Goal: Navigation & Orientation: Find specific page/section

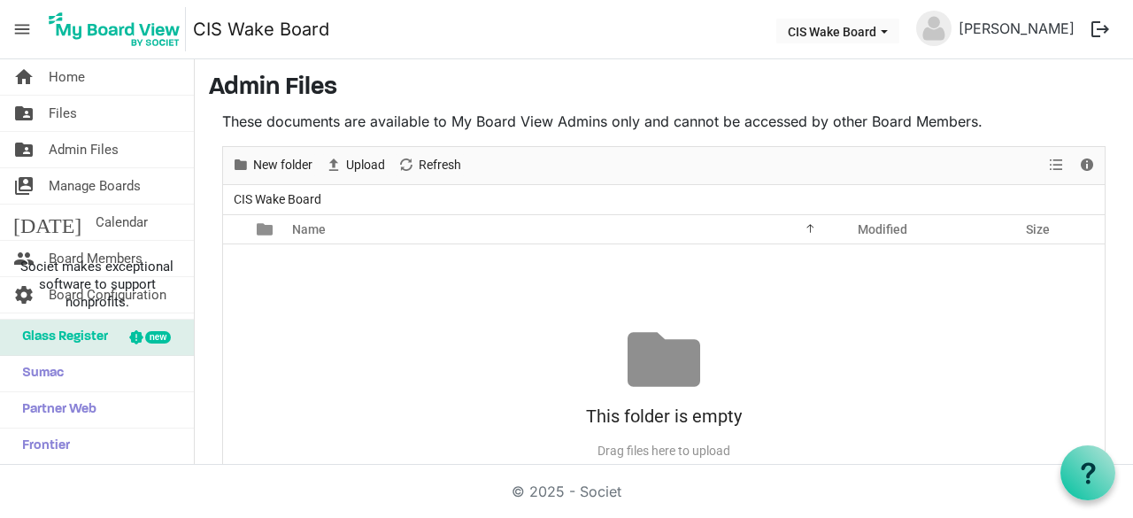
click at [24, 34] on span "menu" at bounding box center [22, 29] width 34 height 34
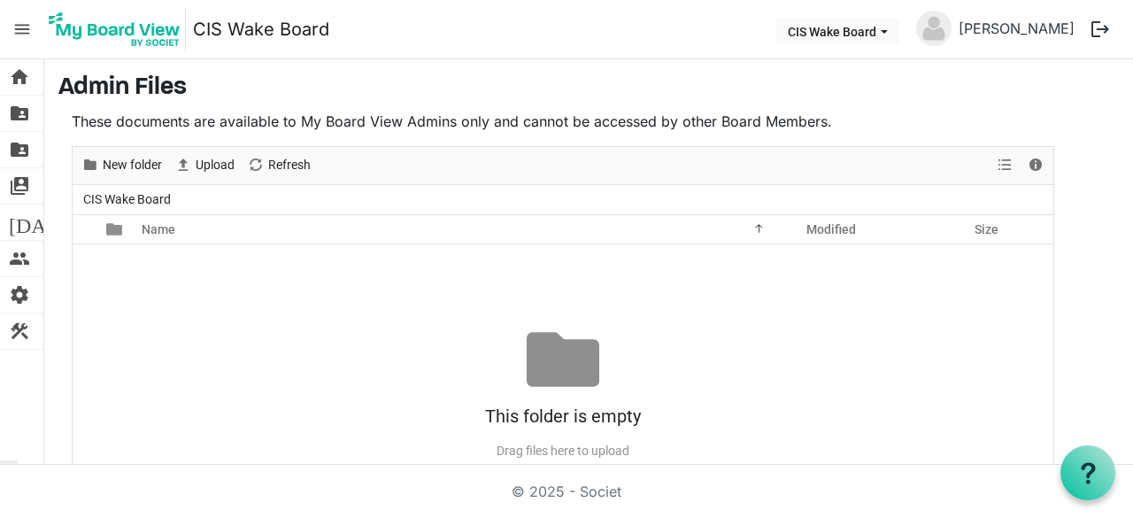
click at [24, 34] on span "menu" at bounding box center [22, 29] width 34 height 34
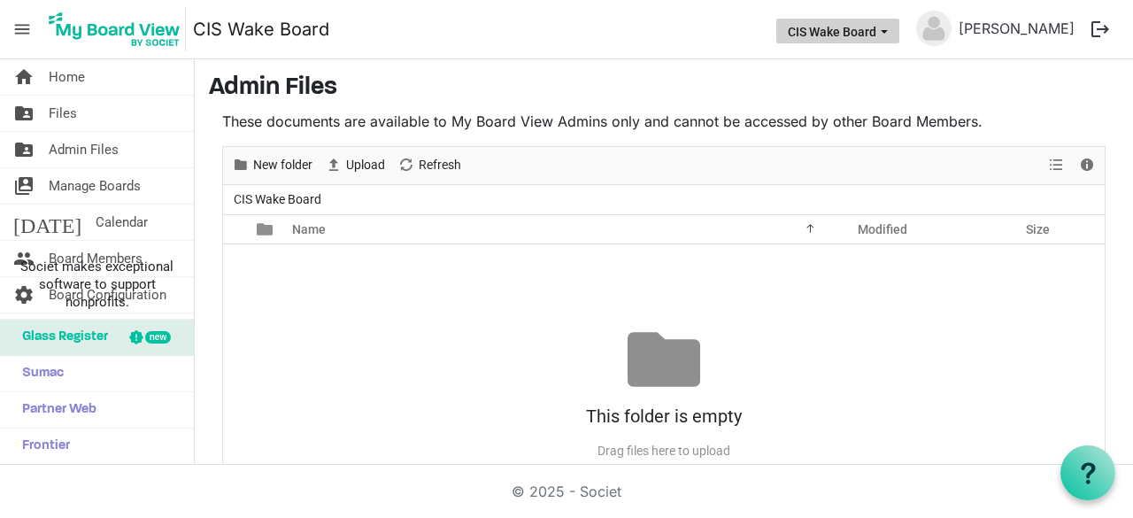
click at [865, 37] on button "CIS Wake Board" at bounding box center [837, 31] width 123 height 25
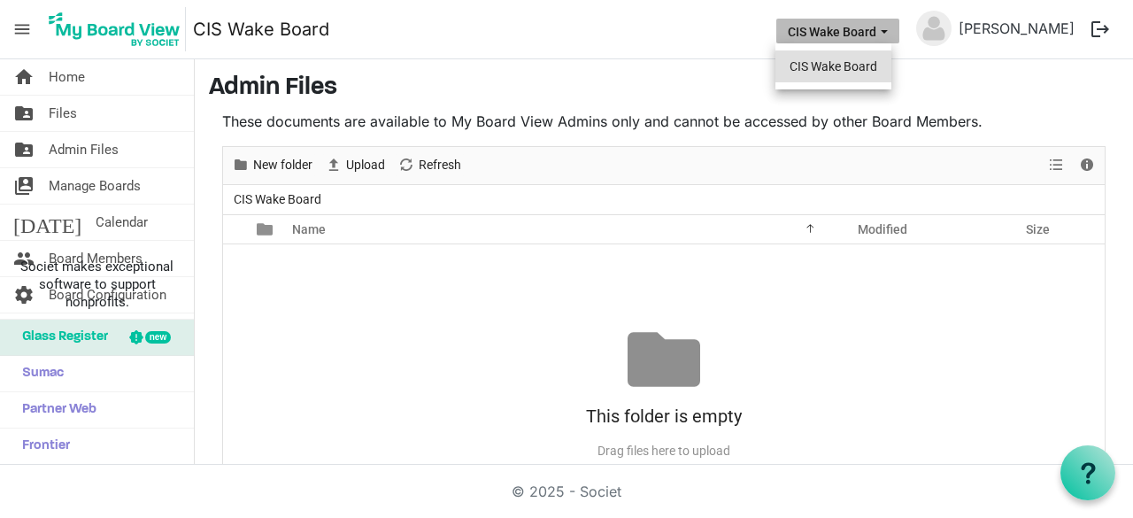
click at [859, 66] on li "CIS Wake Board" at bounding box center [833, 66] width 116 height 32
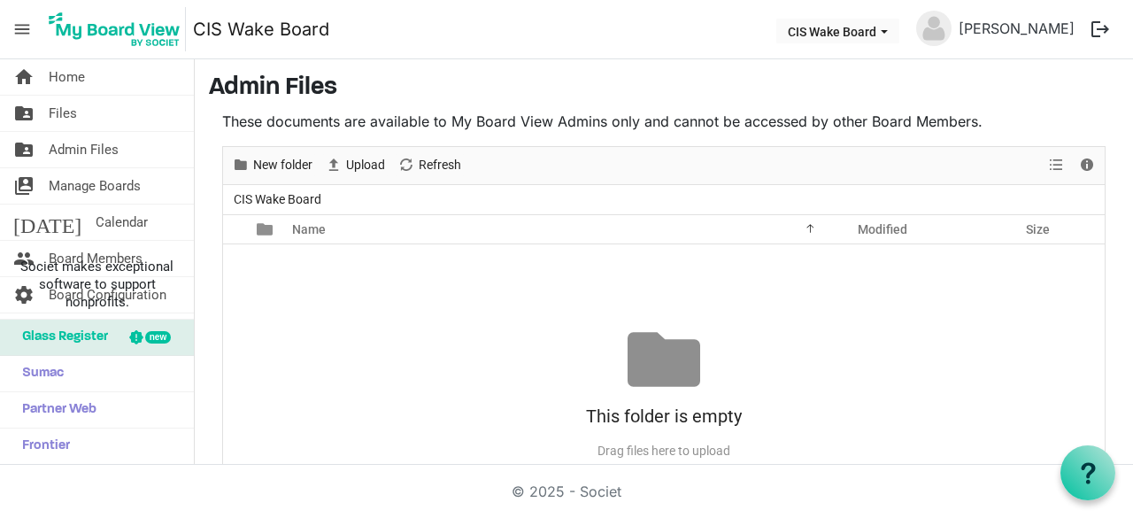
click at [720, 33] on nav "menu CIS Wake Board CIS Wake Board LaToya Montague logout" at bounding box center [566, 29] width 1133 height 59
click at [23, 39] on span "menu" at bounding box center [22, 29] width 34 height 34
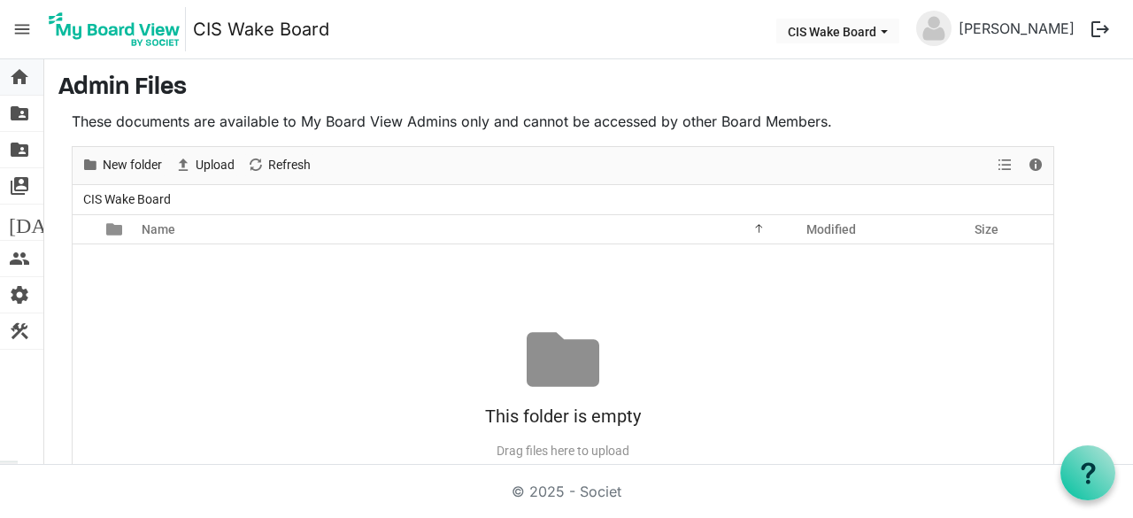
click at [27, 80] on span "home" at bounding box center [19, 76] width 21 height 35
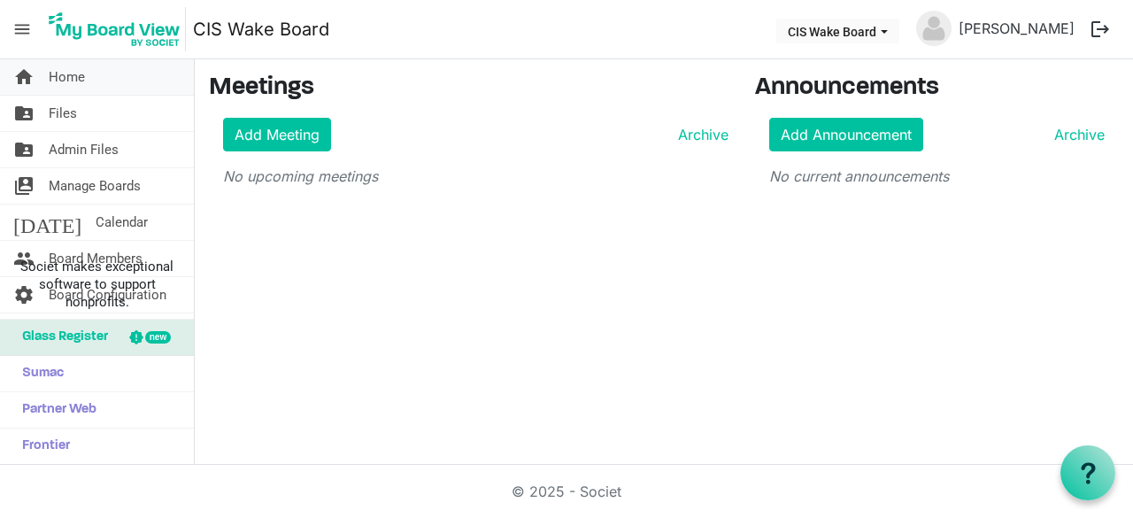
click at [62, 75] on span "Home" at bounding box center [67, 76] width 36 height 35
click at [58, 77] on span "Home" at bounding box center [67, 76] width 36 height 35
click at [283, 135] on link "Add Meeting" at bounding box center [277, 135] width 108 height 34
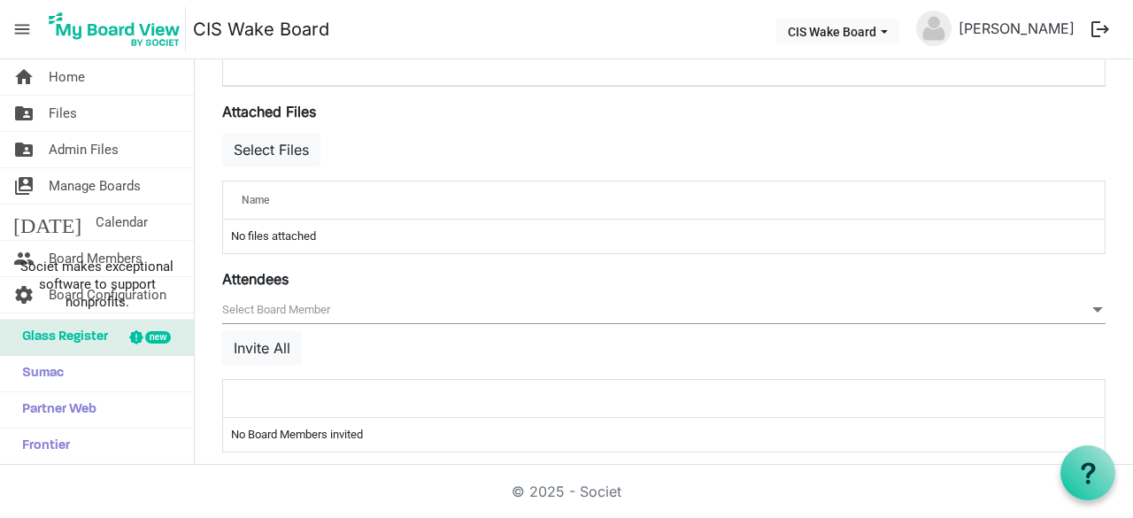
scroll to position [659, 0]
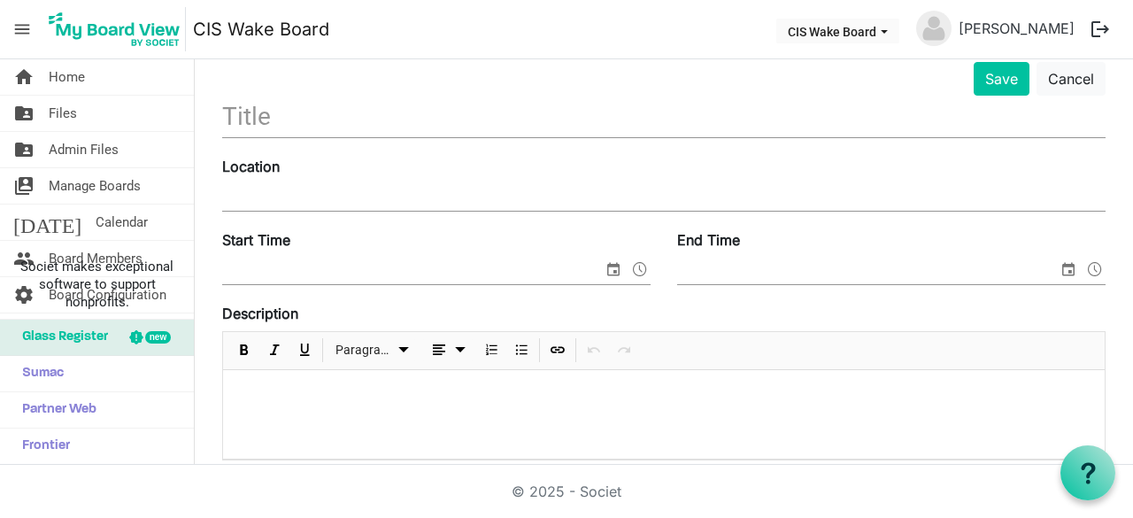
scroll to position [0, 0]
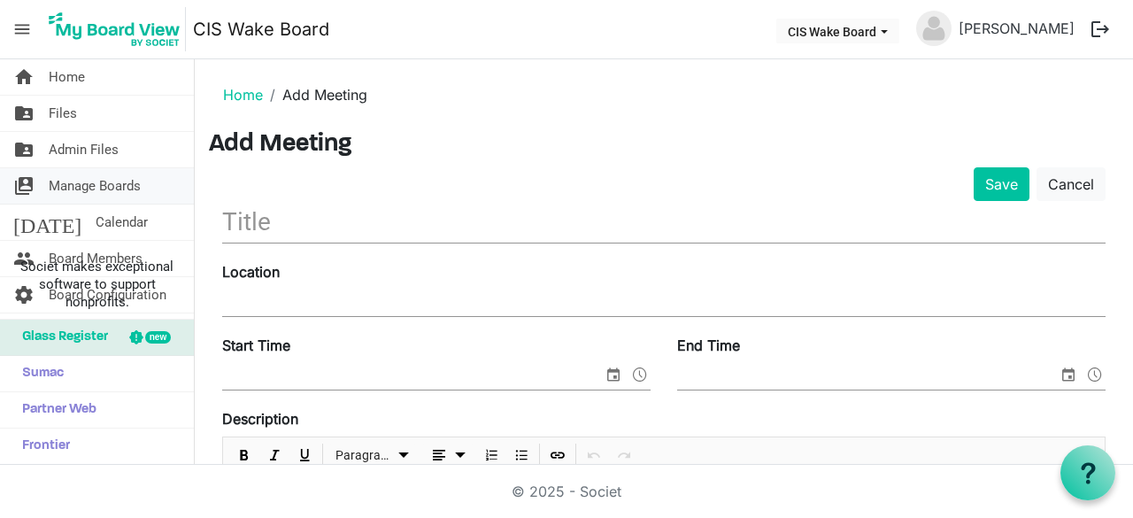
click at [117, 188] on span "Manage Boards" at bounding box center [95, 185] width 92 height 35
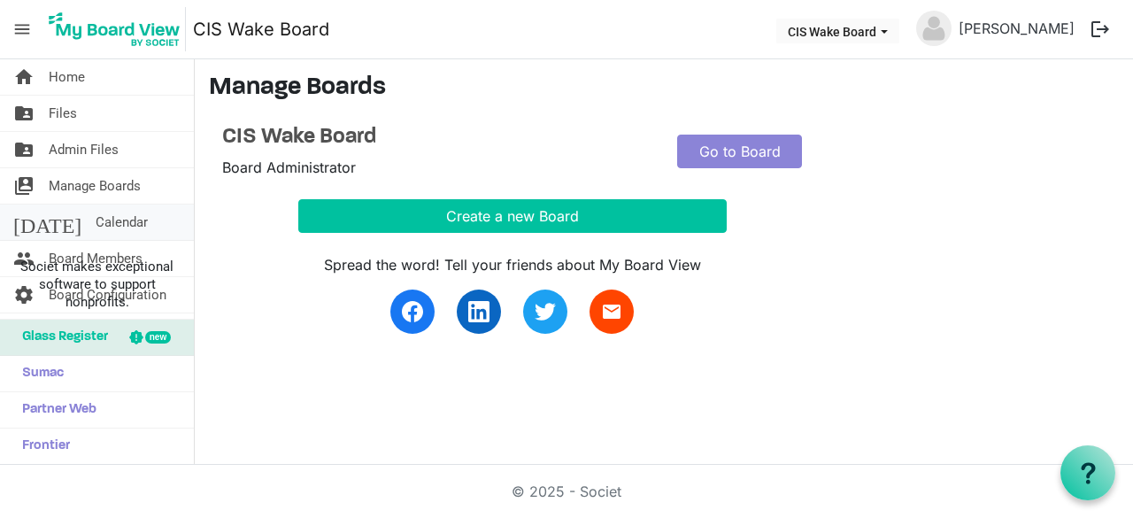
click at [96, 223] on span "Calendar" at bounding box center [122, 221] width 52 height 35
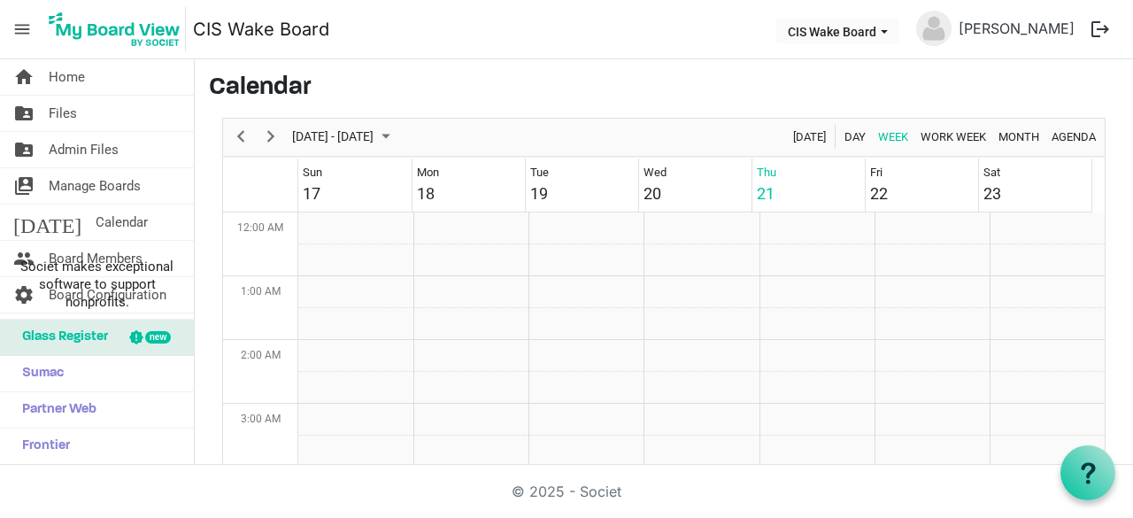
scroll to position [574, 0]
click at [23, 35] on span "menu" at bounding box center [22, 29] width 34 height 34
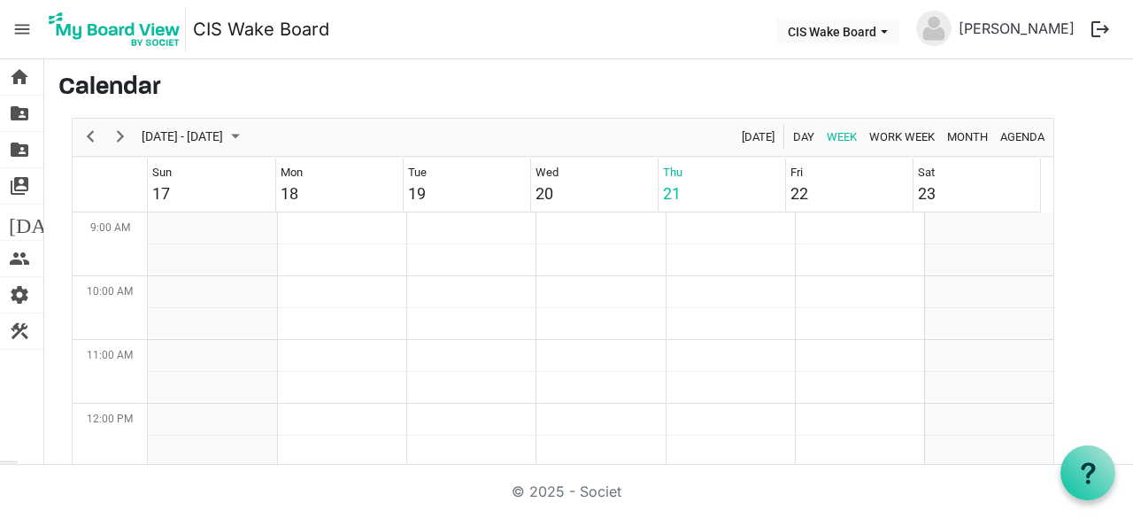
click at [23, 35] on span "menu" at bounding box center [22, 29] width 34 height 34
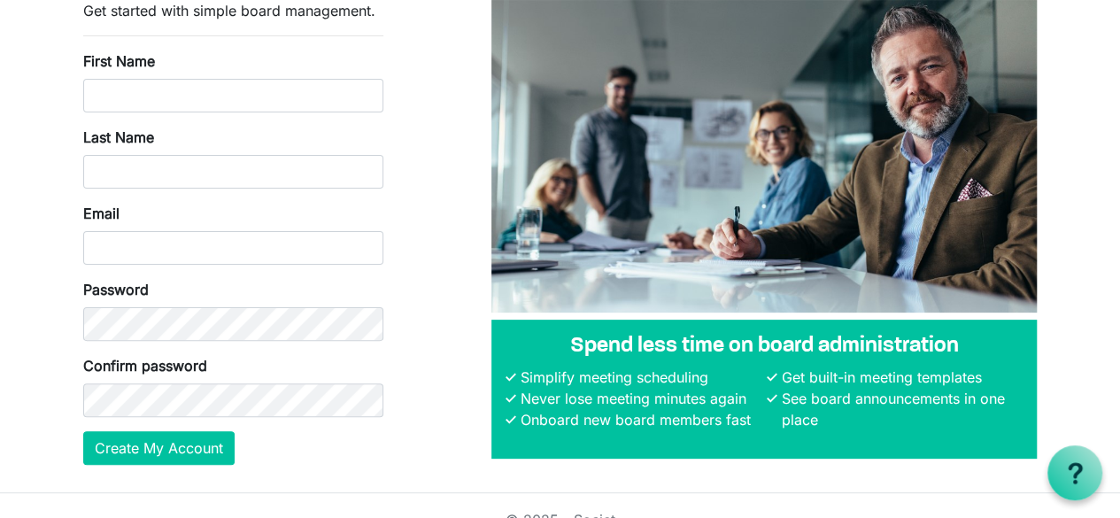
scroll to position [136, 0]
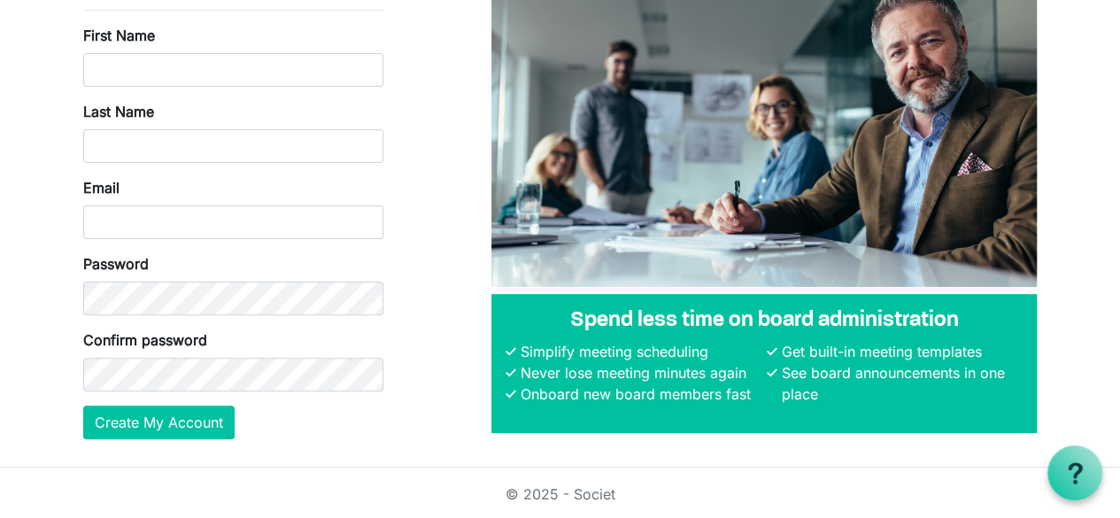
drag, startPoint x: 1117, startPoint y: 270, endPoint x: 1114, endPoint y: 282, distance: 12.7
click at [1114, 282] on body "Create your free account Get started with simple board management. First Name L…" at bounding box center [560, 166] width 1120 height 604
click at [1114, 285] on body "Create your free account Get started with simple board management. First Name L…" at bounding box center [560, 166] width 1120 height 604
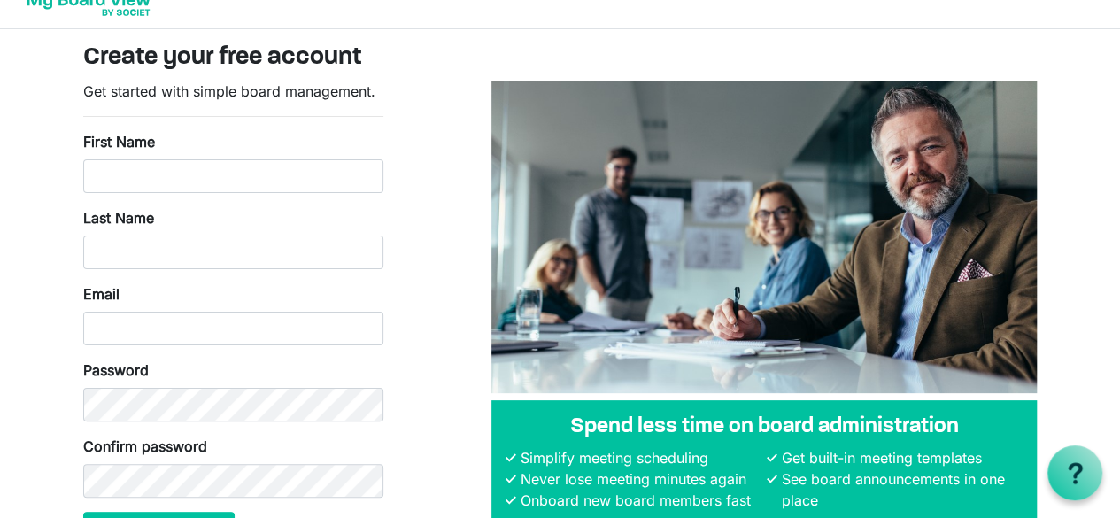
scroll to position [0, 0]
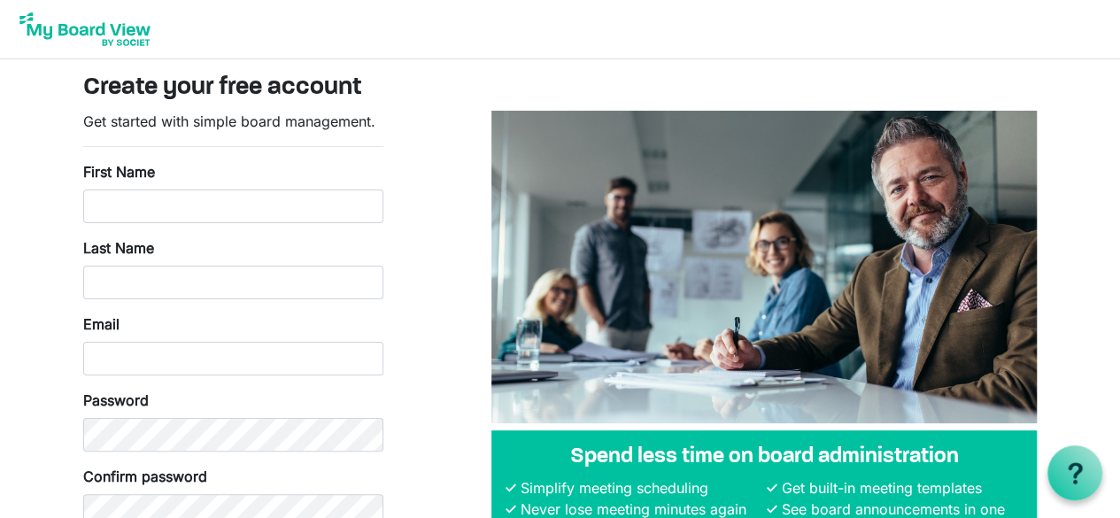
click at [120, 31] on img at bounding box center [85, 29] width 142 height 44
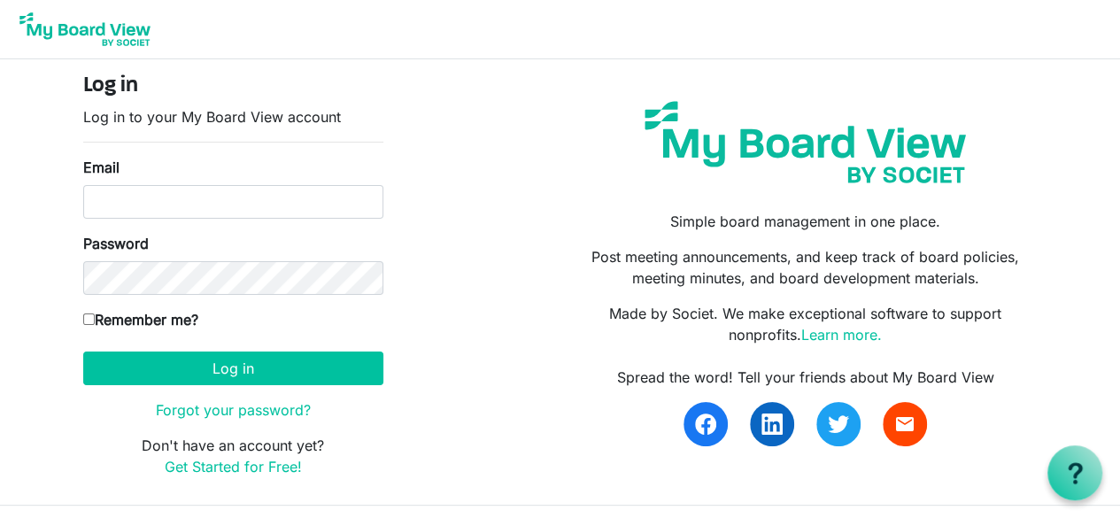
scroll to position [39, 0]
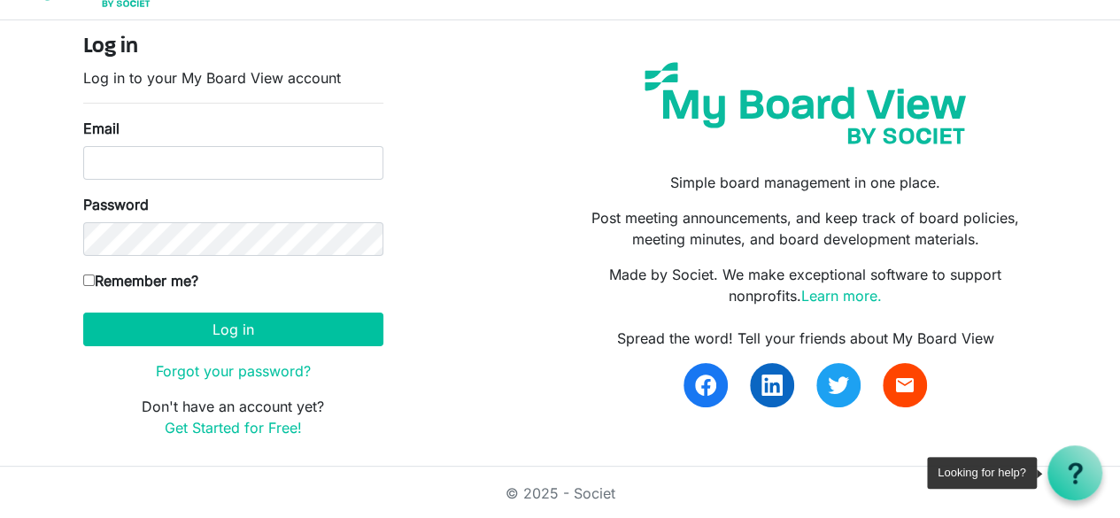
click at [1075, 459] on div at bounding box center [1074, 472] width 55 height 55
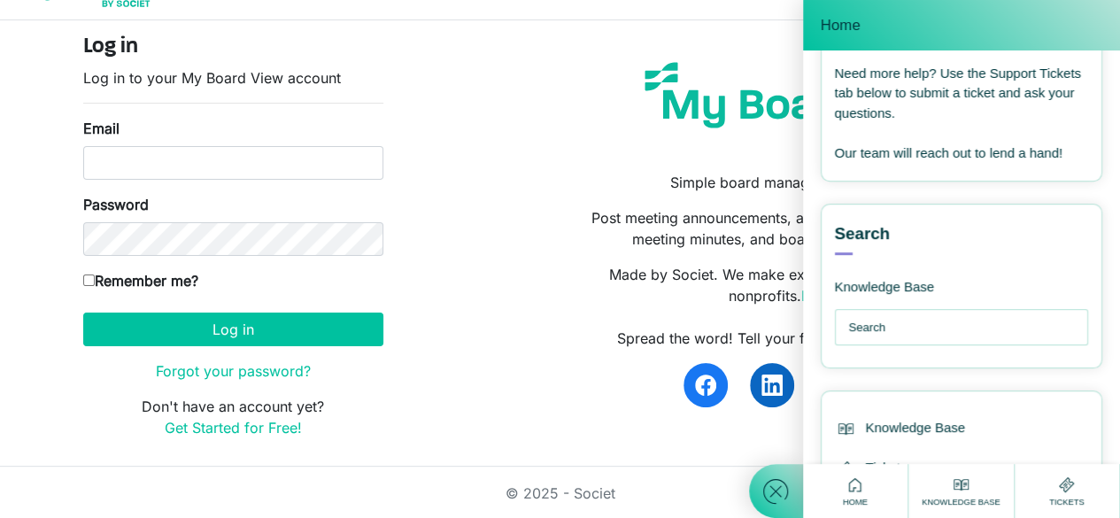
scroll to position [320, 0]
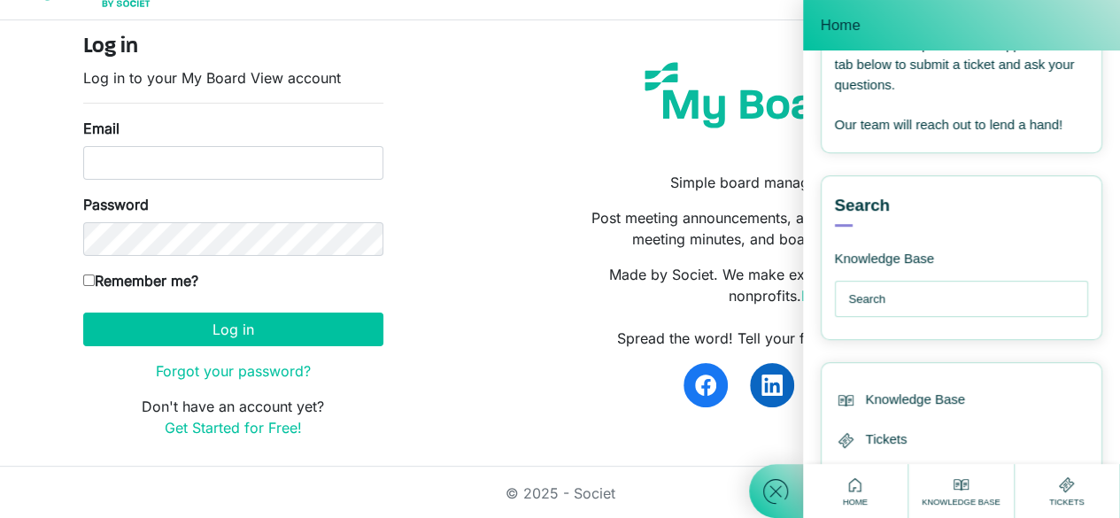
click at [905, 317] on input "text" at bounding box center [966, 298] width 235 height 35
type input "how much"
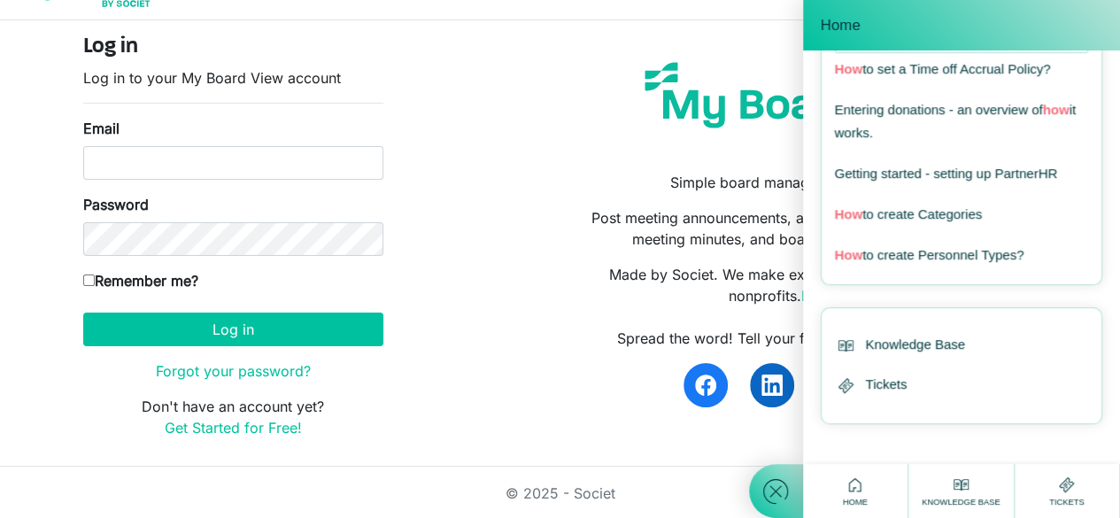
scroll to position [601, 0]
click at [903, 387] on span "Tickets" at bounding box center [887, 384] width 42 height 20
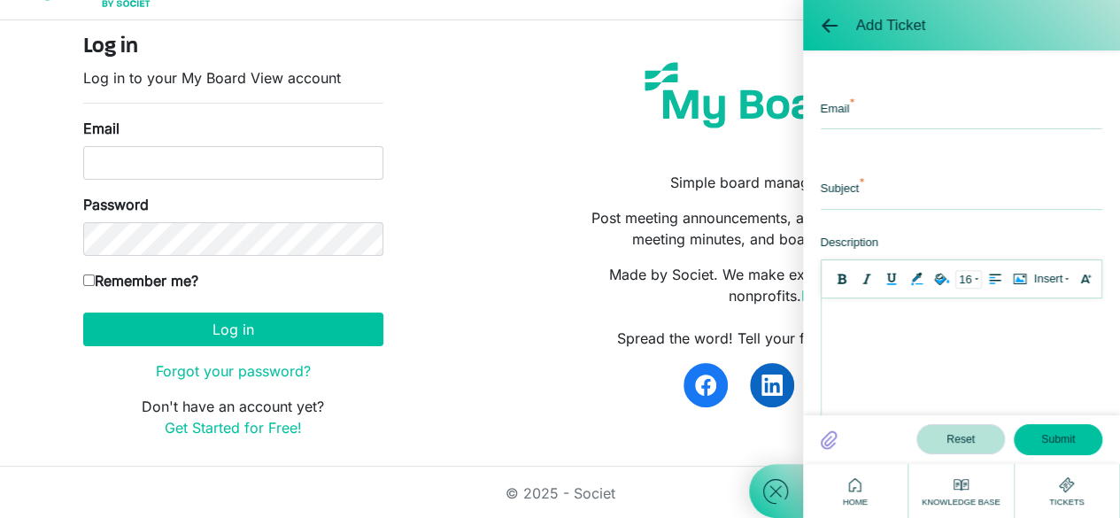
scroll to position [0, 0]
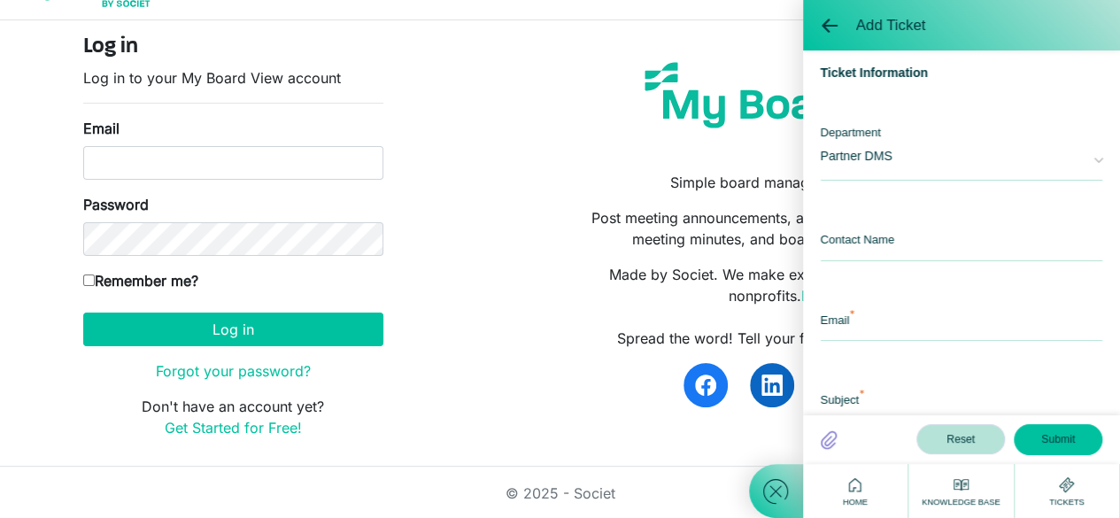
click at [960, 492] on icon at bounding box center [961, 485] width 22 height 22
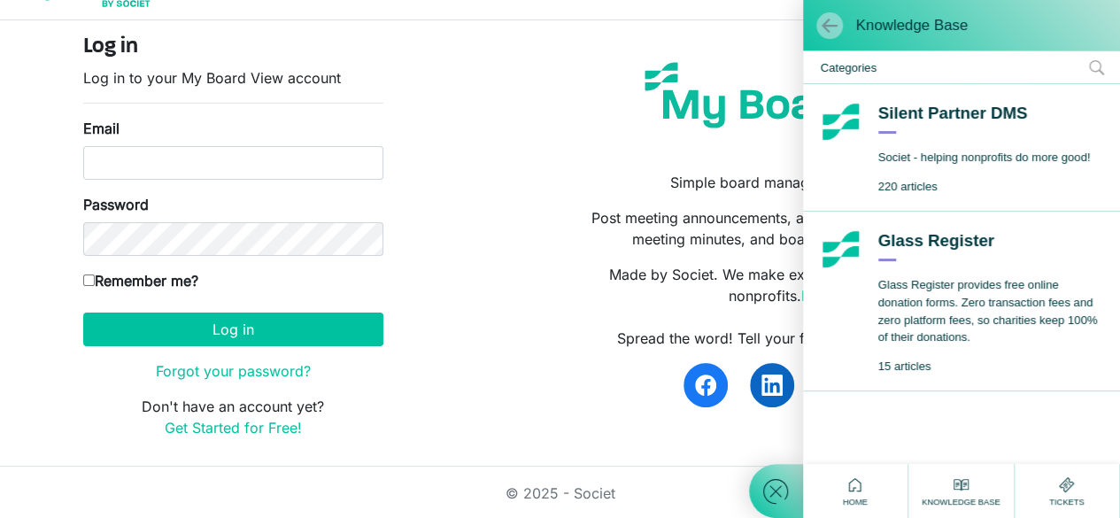
click at [821, 24] on span at bounding box center [830, 26] width 18 height 18
